Goal: Task Accomplishment & Management: Use online tool/utility

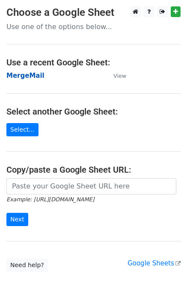
click at [16, 75] on strong "MergeMail" at bounding box center [25, 76] width 38 height 8
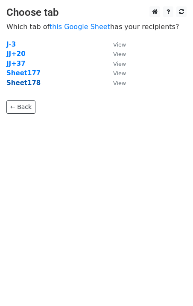
click at [23, 83] on strong "Sheet178" at bounding box center [23, 83] width 34 height 8
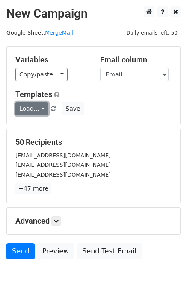
click at [30, 109] on link "Load..." at bounding box center [31, 108] width 33 height 13
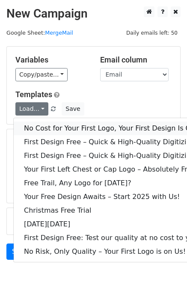
click at [41, 125] on link "No Cost for Your First Logo, Your First Design Is On Us!" at bounding box center [116, 129] width 205 height 14
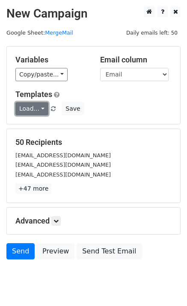
click at [34, 115] on link "Load..." at bounding box center [31, 108] width 33 height 13
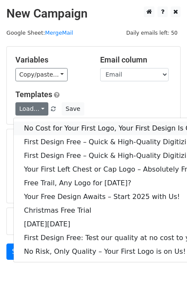
click at [46, 130] on link "No Cost for Your First Logo, Your First Design Is On Us!" at bounding box center [116, 129] width 205 height 14
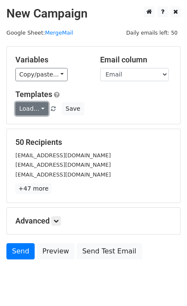
click at [29, 112] on link "Load..." at bounding box center [31, 108] width 33 height 13
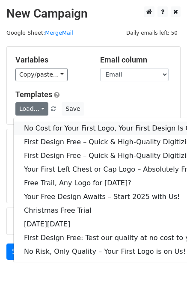
click at [36, 126] on link "No Cost for Your First Logo, Your First Design Is On Us!" at bounding box center [116, 129] width 205 height 14
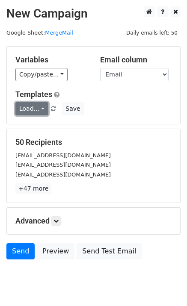
click at [22, 108] on link "Load..." at bounding box center [31, 108] width 33 height 13
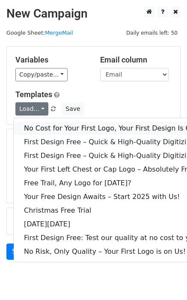
click at [42, 125] on link "No Cost for Your First Logo, Your First Design Is On Us!" at bounding box center [116, 129] width 205 height 14
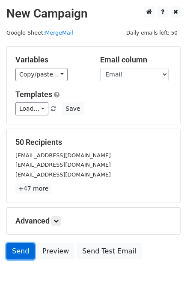
click at [24, 249] on link "Send" at bounding box center [20, 252] width 28 height 16
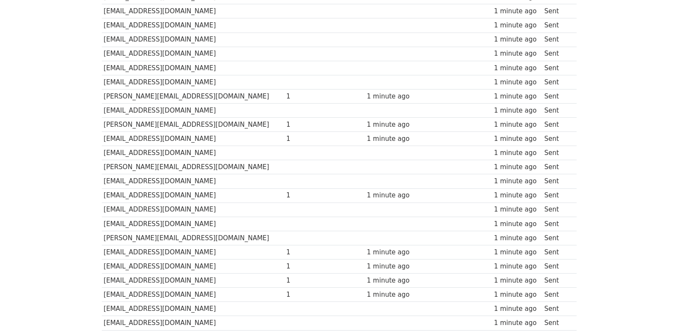
scroll to position [596, 0]
